Goal: Transaction & Acquisition: Purchase product/service

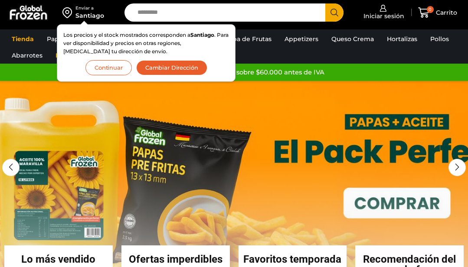
click at [191, 155] on link "1 / 3" at bounding box center [234, 211] width 468 height 260
click at [268, 117] on link "1 / 3" at bounding box center [234, 211] width 468 height 260
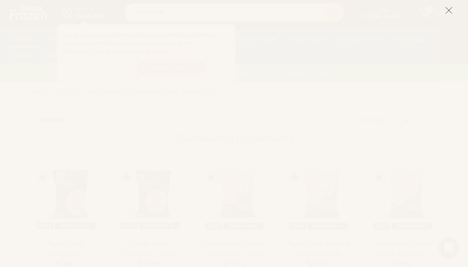
click at [448, 11] on icon at bounding box center [449, 10] width 8 height 8
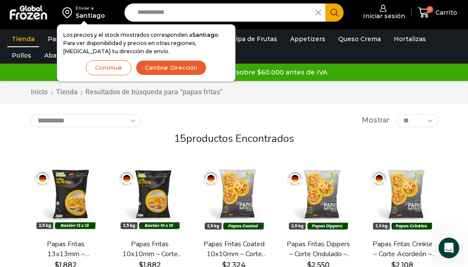
click at [131, 121] on select "**********" at bounding box center [85, 120] width 110 height 13
click at [115, 69] on button "Continuar" at bounding box center [108, 67] width 45 height 15
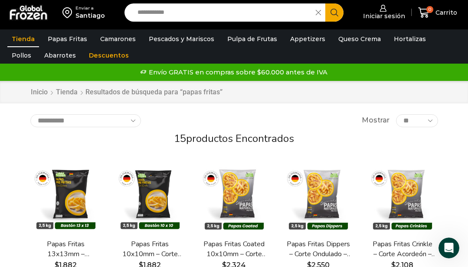
click at [133, 120] on select "**********" at bounding box center [85, 120] width 110 height 13
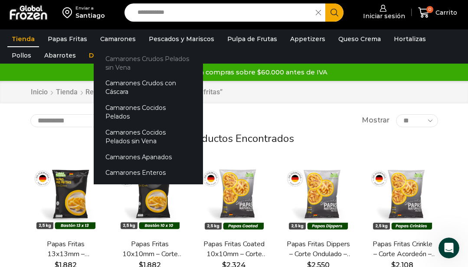
click at [117, 63] on link "Camarones Crudos Pelados sin Vena" at bounding box center [148, 63] width 109 height 25
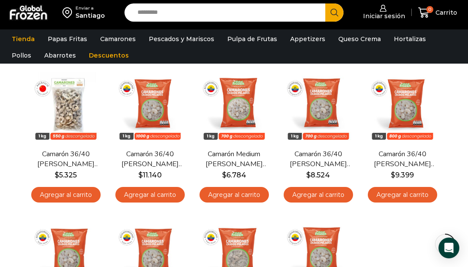
scroll to position [72, 0]
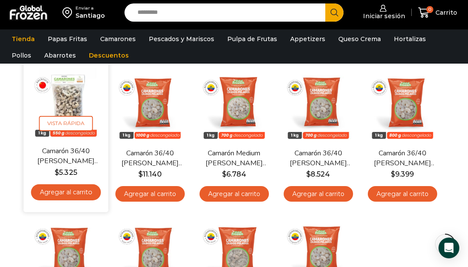
click at [70, 153] on link "Camarón 36/40 [PERSON_NAME] sin Vena – Bronze – Caja 10 kg" at bounding box center [65, 156] width 65 height 20
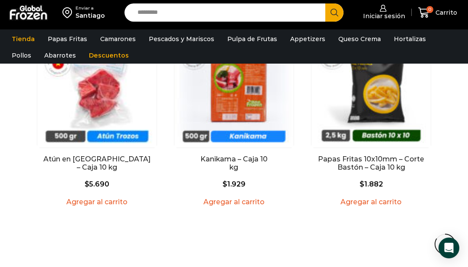
scroll to position [992, 0]
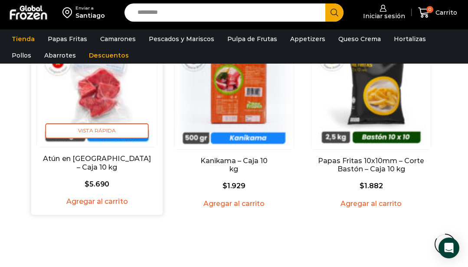
click at [72, 180] on span "$ 5.690" at bounding box center [96, 184] width 121 height 8
click at [93, 124] on span "Vista Rápida" at bounding box center [96, 131] width 103 height 15
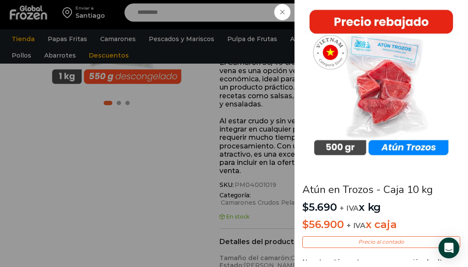
scroll to position [0, 0]
